Goal: Register for event/course

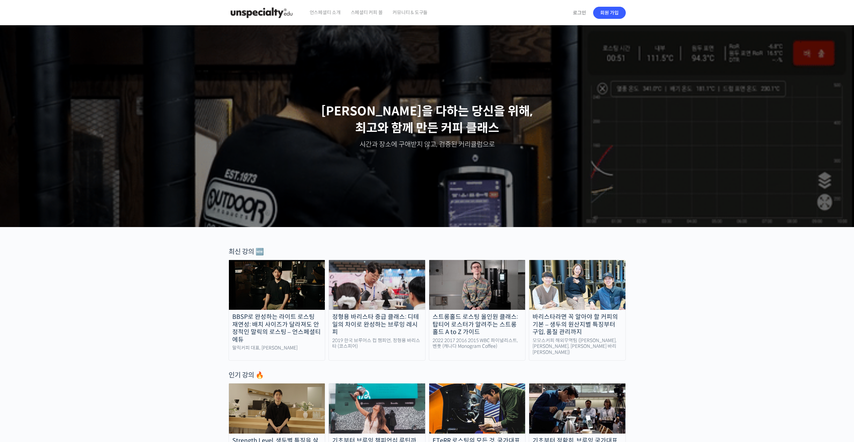
click at [310, 295] on img at bounding box center [277, 285] width 96 height 50
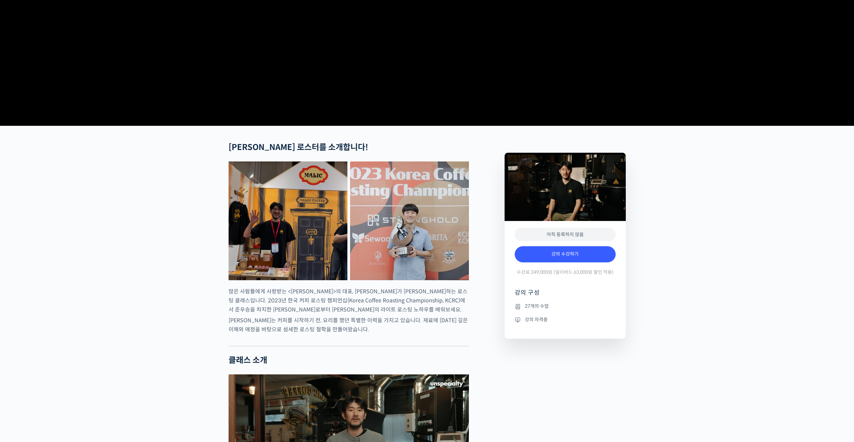
scroll to position [168, 0]
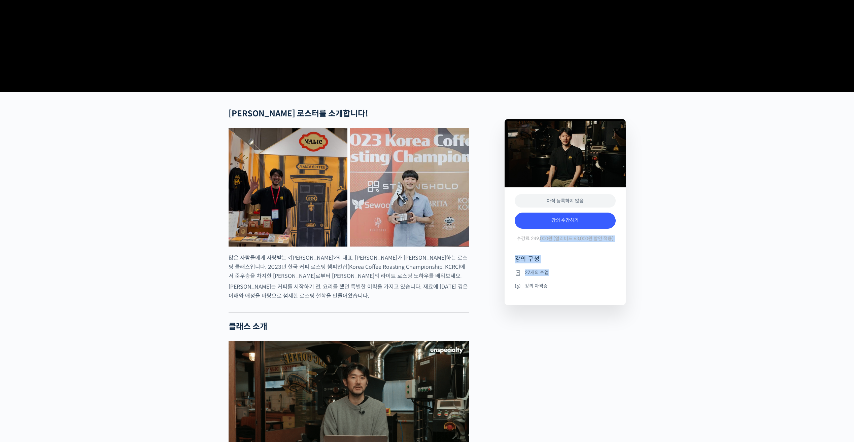
drag, startPoint x: 540, startPoint y: 262, endPoint x: 579, endPoint y: 305, distance: 58.6
click at [579, 305] on div "아직 등록하지 않음 강의 수강하기 수강료 249,000원 (얼리버드 63,000원 할인 적용) 강의 구성 27개의 수업 강의 자격증" at bounding box center [565, 246] width 121 height 118
click at [579, 305] on ul "27개의 수업 강의 자격증" at bounding box center [565, 287] width 101 height 37
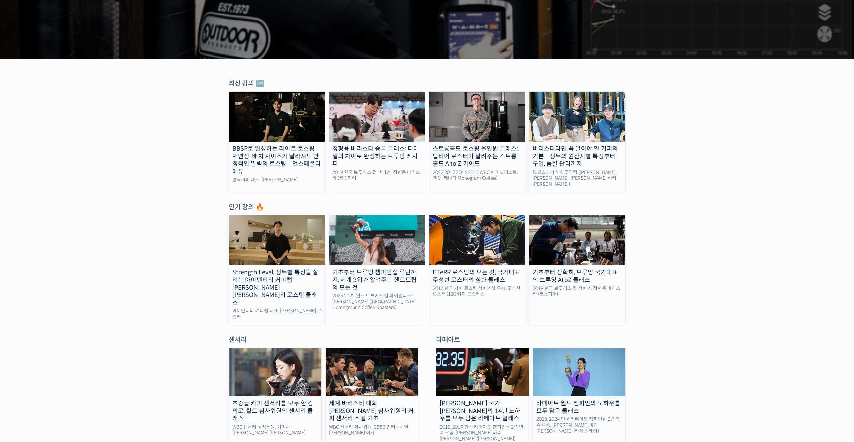
scroll to position [303, 0]
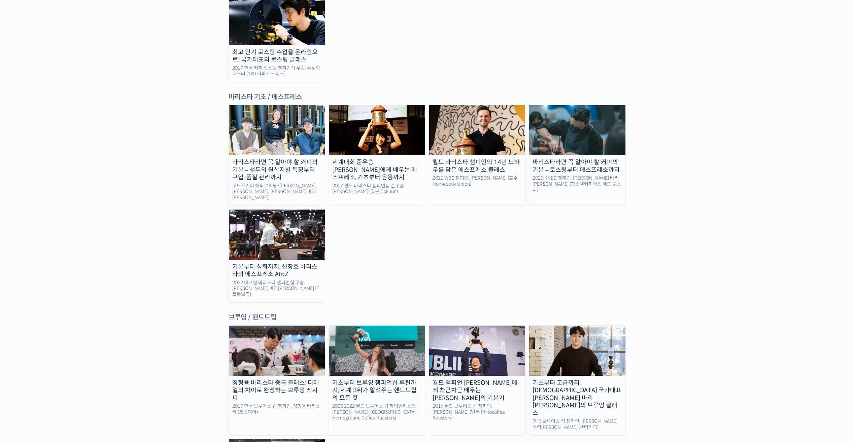
drag, startPoint x: 679, startPoint y: 187, endPoint x: 684, endPoint y: 289, distance: 102.8
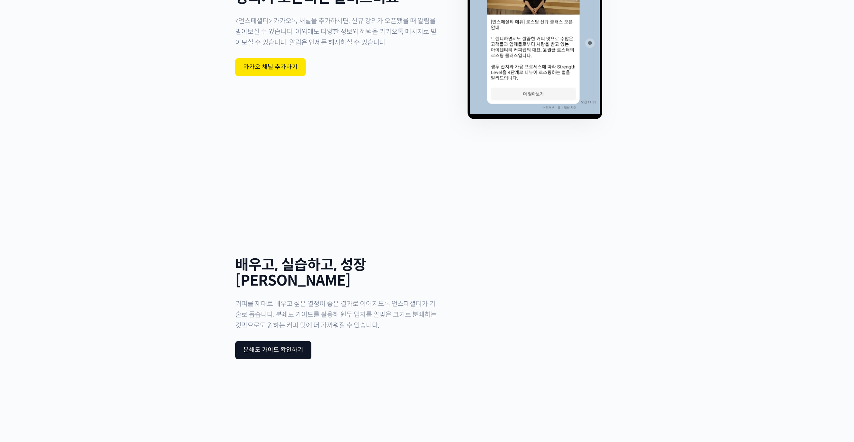
drag, startPoint x: 682, startPoint y: 172, endPoint x: 677, endPoint y: 315, distance: 143.5
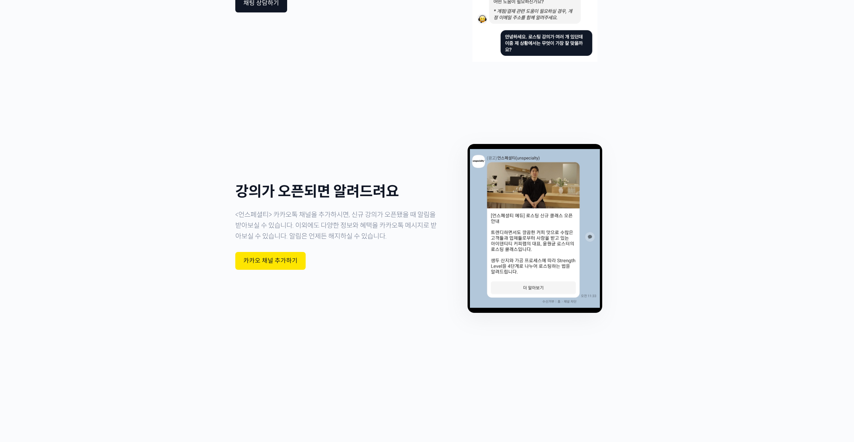
drag, startPoint x: 667, startPoint y: 194, endPoint x: 664, endPoint y: 179, distance: 14.5
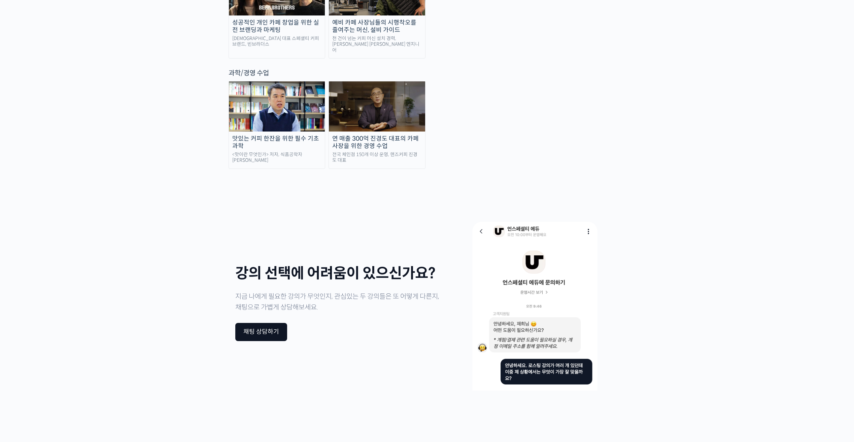
drag, startPoint x: 681, startPoint y: 314, endPoint x: 685, endPoint y: 222, distance: 92.7
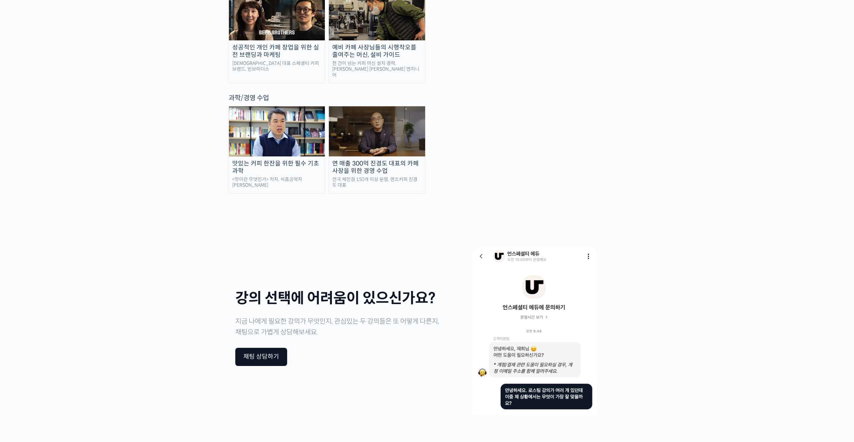
scroll to position [0, 0]
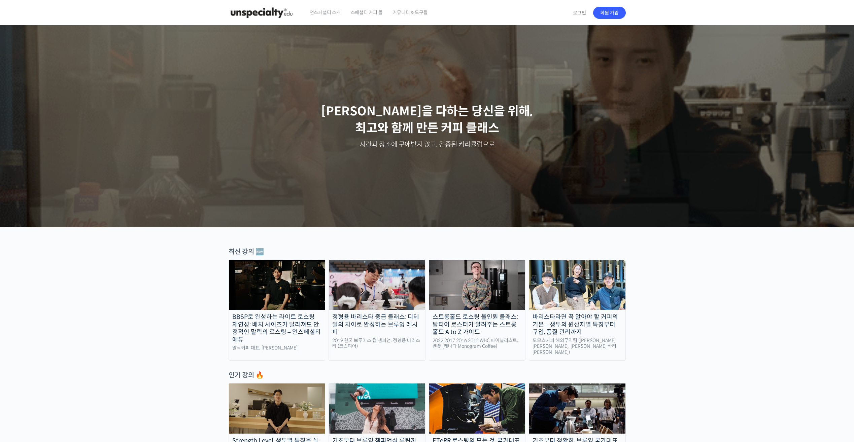
drag, startPoint x: 535, startPoint y: 198, endPoint x: 453, endPoint y: -25, distance: 237.8
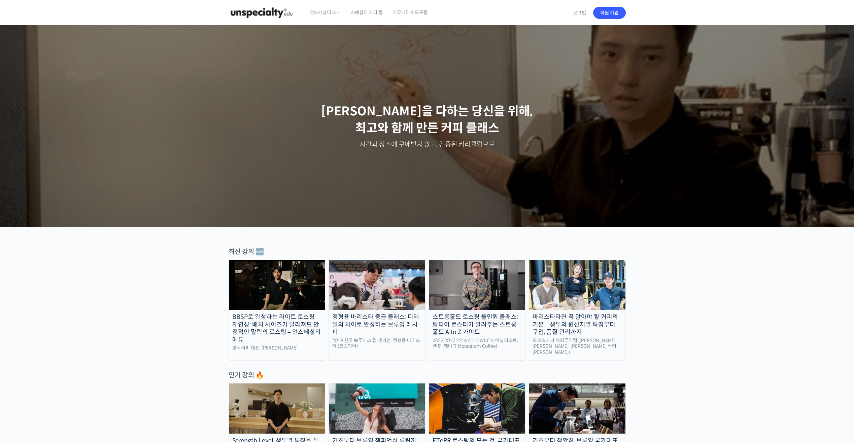
scroll to position [202, 0]
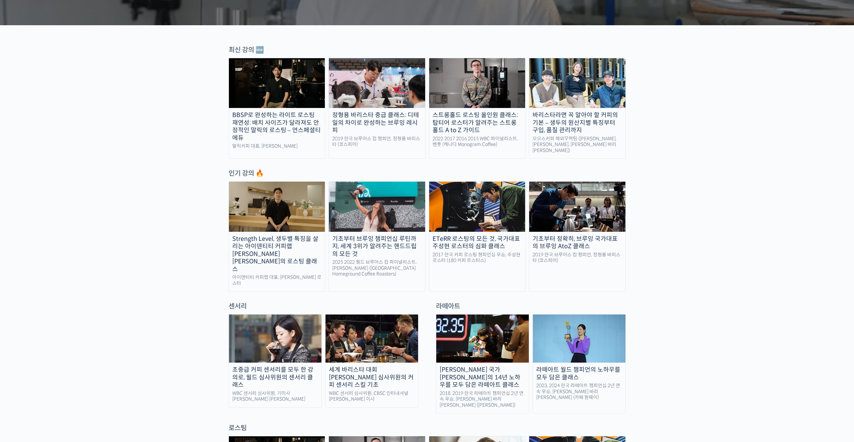
click at [439, 90] on img at bounding box center [477, 83] width 96 height 50
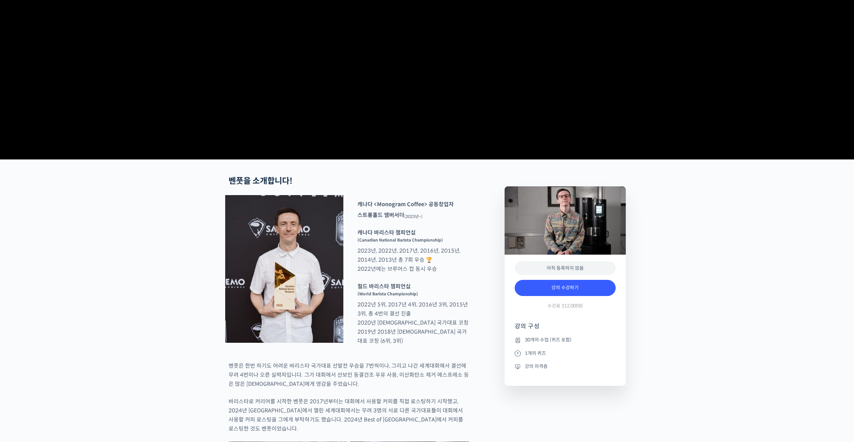
scroll to position [202, 0]
